Goal: Transaction & Acquisition: Purchase product/service

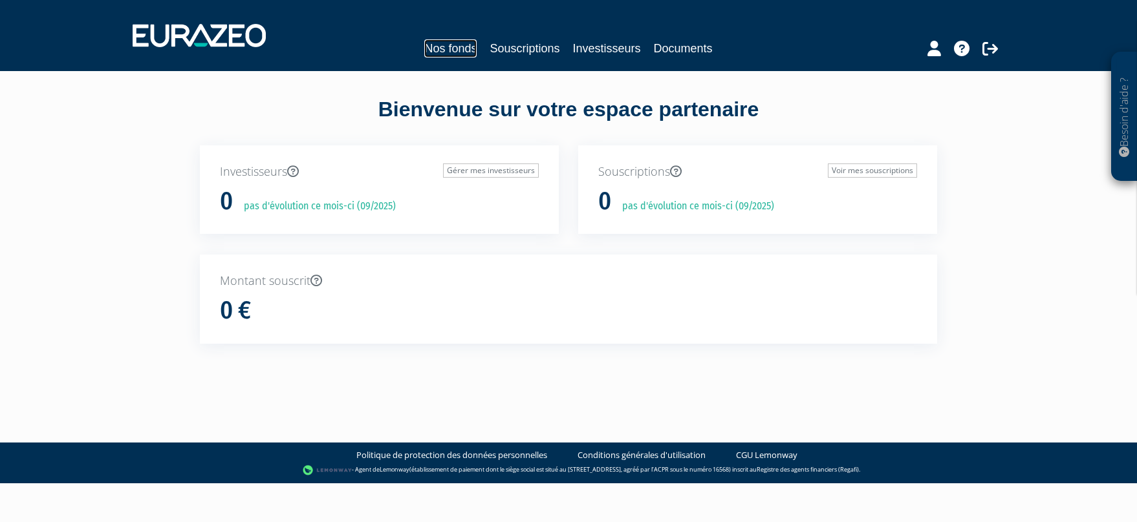
click at [445, 49] on link "Nos fonds" at bounding box center [450, 48] width 52 height 18
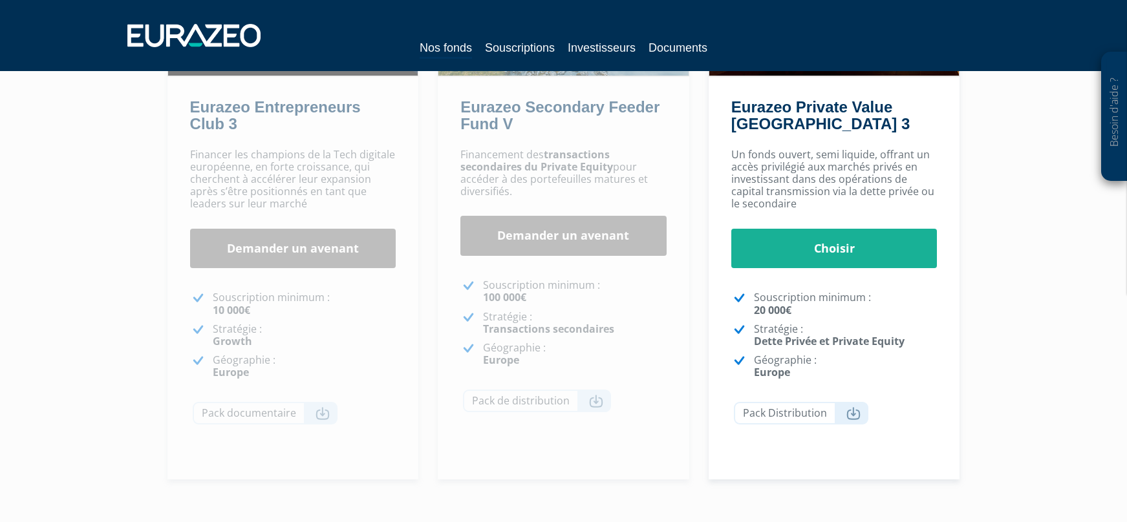
scroll to position [259, 0]
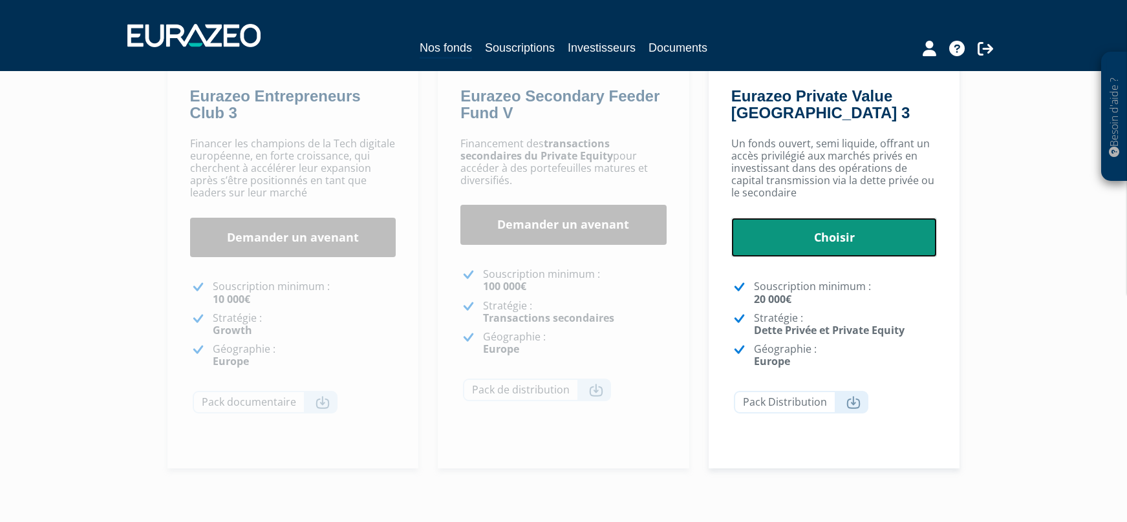
click at [841, 244] on link "Choisir" at bounding box center [834, 238] width 206 height 40
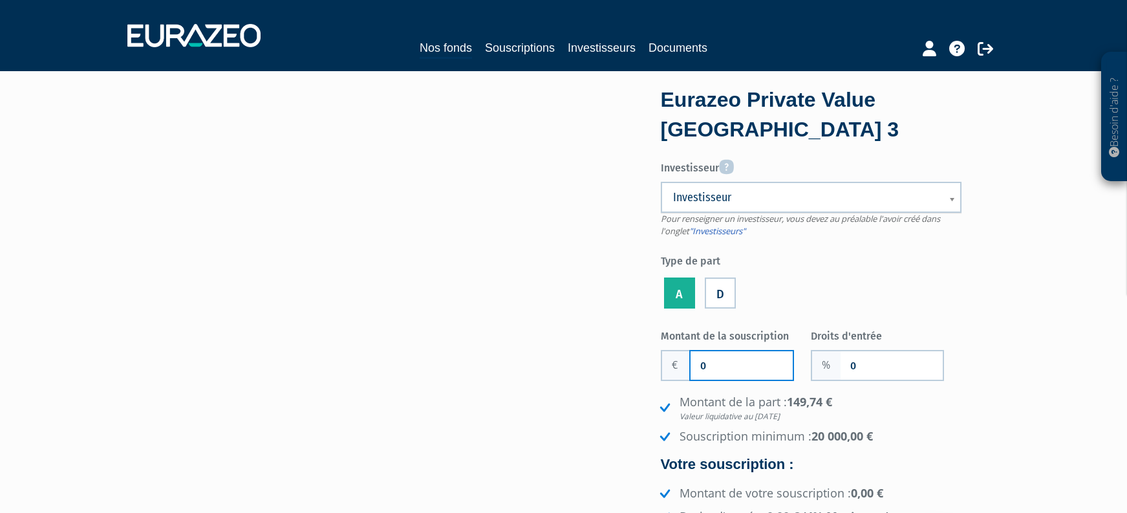
click at [760, 366] on input "0" at bounding box center [742, 365] width 102 height 28
type input "20 000"
click at [877, 363] on input "0" at bounding box center [892, 365] width 102 height 28
type input "3"
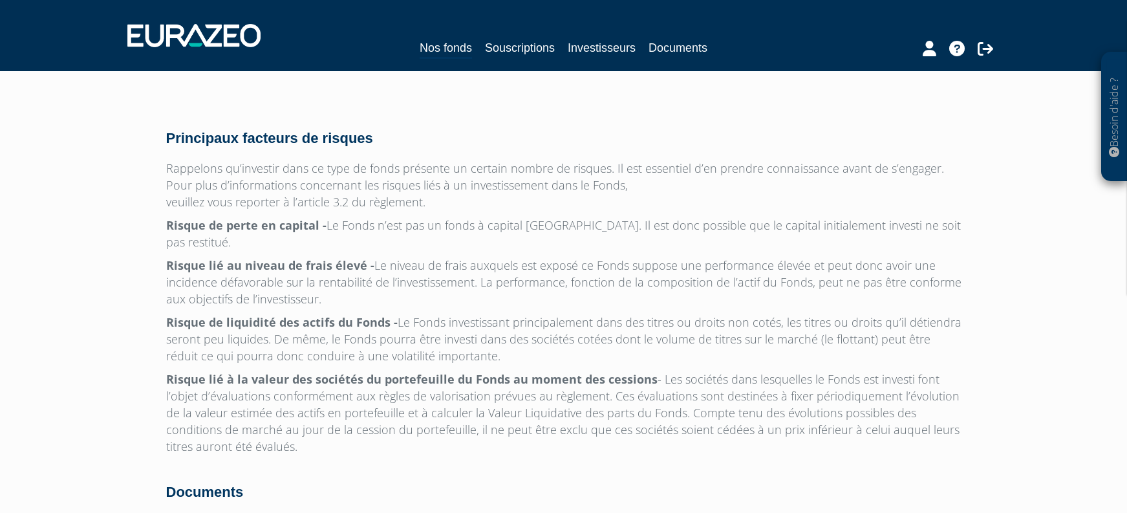
scroll to position [4156, 0]
